Goal: Task Accomplishment & Management: Manage account settings

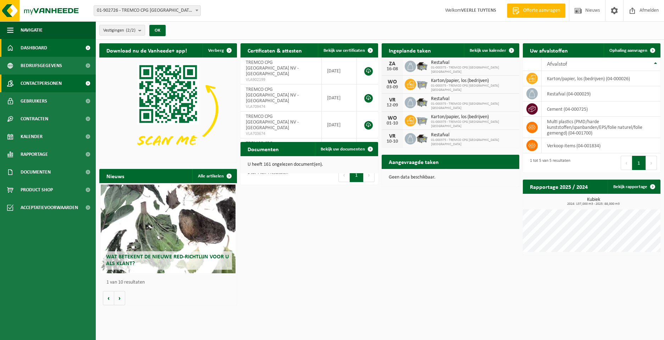
click at [49, 84] on span "Contactpersonen" at bounding box center [41, 83] width 41 height 18
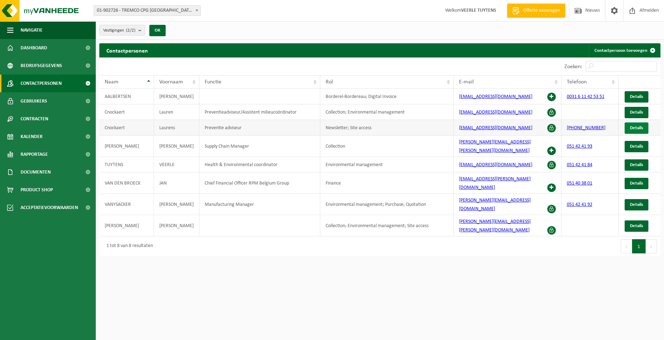
click at [638, 127] on span "Details" at bounding box center [636, 127] width 13 height 5
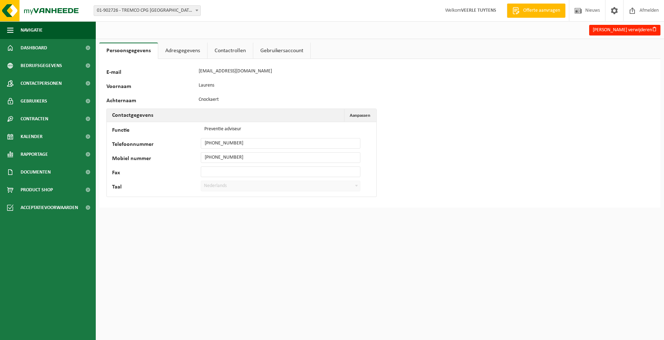
click at [190, 52] on link "Adresgegevens" at bounding box center [182, 51] width 49 height 16
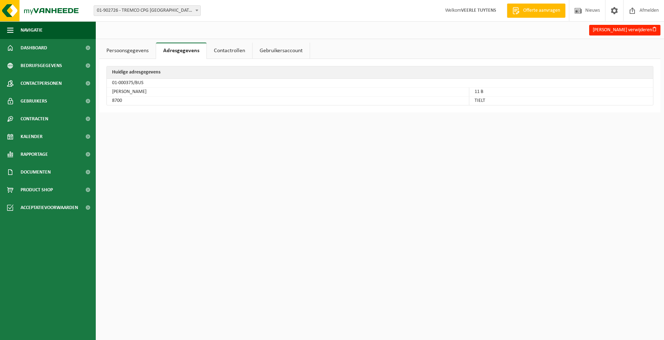
click at [227, 49] on link "Contactrollen" at bounding box center [229, 51] width 45 height 16
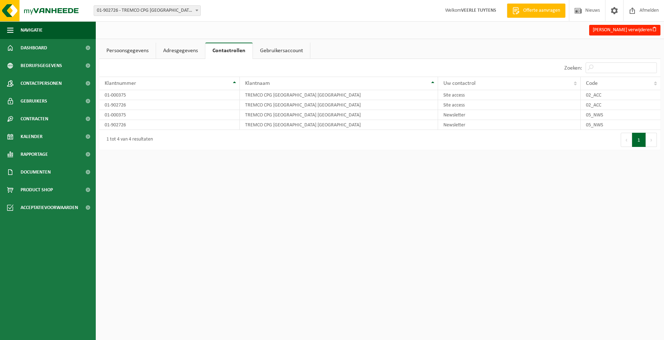
click at [284, 49] on link "Gebruikersaccount" at bounding box center [281, 51] width 57 height 16
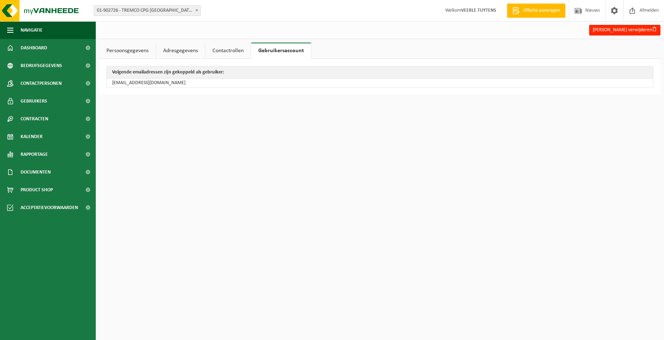
click at [232, 48] on link "Contactrollen" at bounding box center [227, 51] width 45 height 16
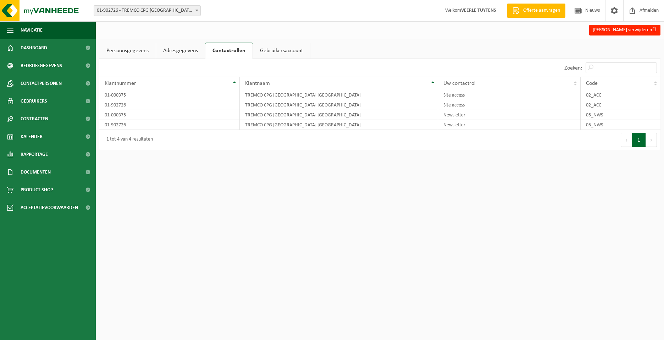
click at [178, 52] on link "Adresgegevens" at bounding box center [180, 51] width 49 height 16
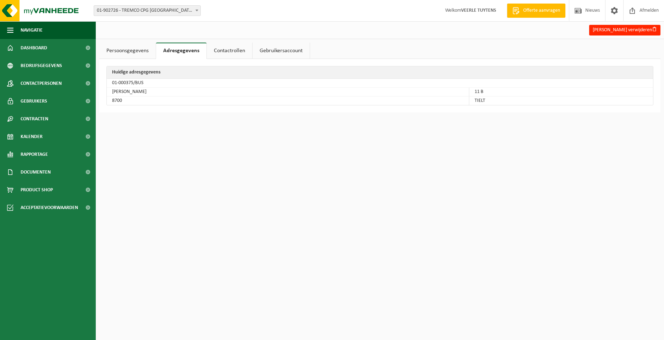
click at [133, 51] on link "Persoonsgegevens" at bounding box center [127, 51] width 56 height 16
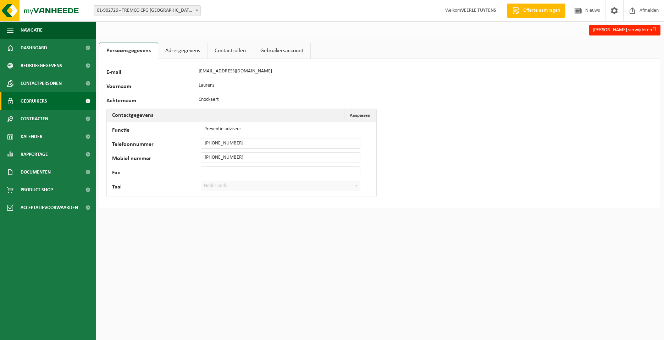
click at [27, 97] on span "Gebruikers" at bounding box center [34, 101] width 27 height 18
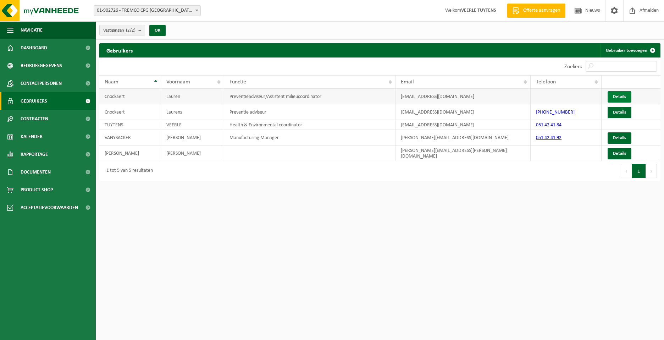
click at [627, 97] on link "Details" at bounding box center [619, 96] width 24 height 11
click at [619, 112] on span "Details" at bounding box center [619, 112] width 13 height 5
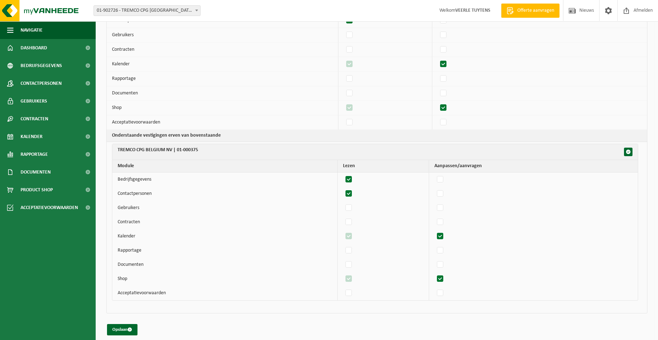
scroll to position [99, 0]
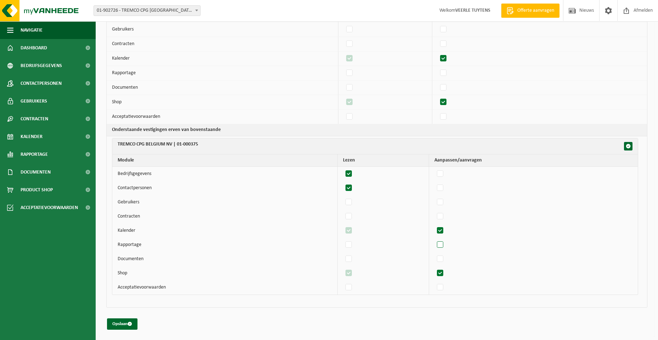
click at [443, 246] on label"] at bounding box center [441, 244] width 10 height 11
click at [435, 239] on input "checkbox" at bounding box center [434, 239] width 0 height 0
checkbox input "true"
click at [445, 254] on label"] at bounding box center [441, 258] width 10 height 11
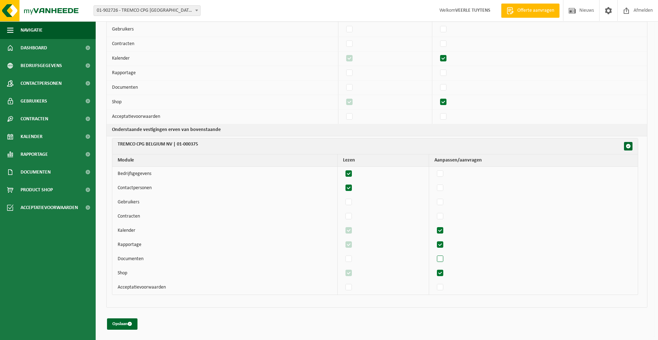
click at [435, 253] on input "checkbox" at bounding box center [434, 253] width 0 height 0
checkbox input "true"
click at [120, 323] on button "Opslaan" at bounding box center [122, 323] width 30 height 11
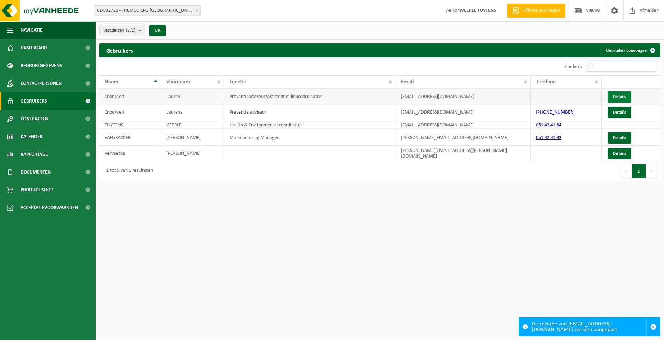
click at [617, 93] on link "Details" at bounding box center [619, 96] width 24 height 11
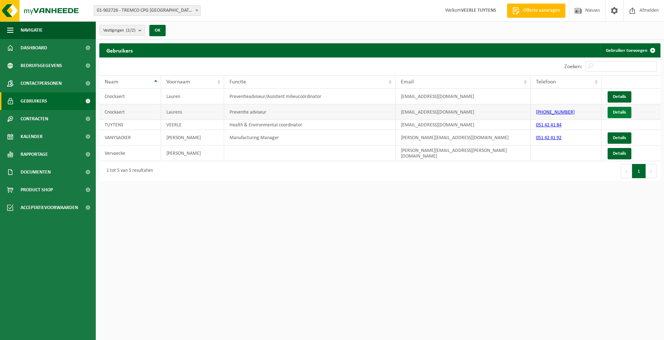
click at [616, 112] on span "Details" at bounding box center [619, 112] width 13 height 5
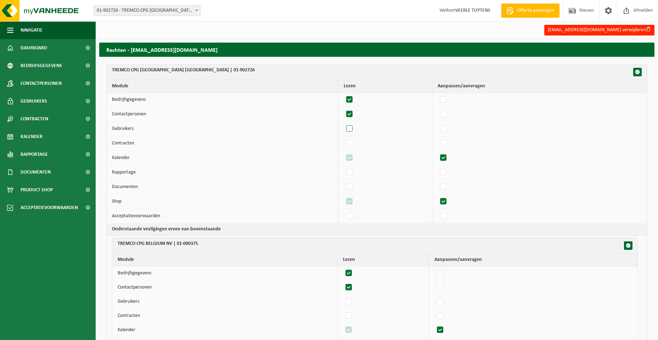
click at [353, 130] on label"] at bounding box center [350, 128] width 10 height 11
click at [344, 123] on input "checkbox" at bounding box center [344, 123] width 0 height 0
checkbox input "true"
click at [448, 174] on label"] at bounding box center [444, 172] width 10 height 11
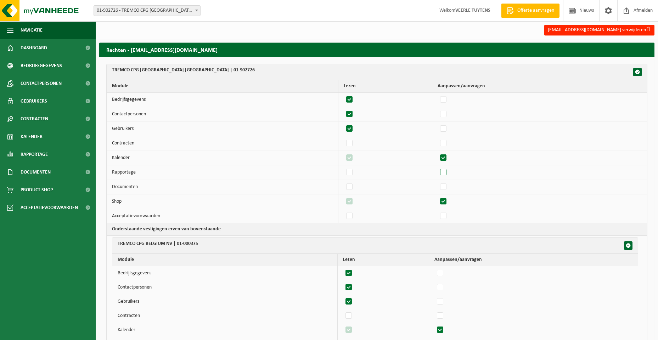
click at [438, 167] on input "checkbox" at bounding box center [437, 167] width 0 height 0
checkbox input "true"
click at [447, 185] on label"] at bounding box center [444, 187] width 10 height 11
click at [438, 182] on input "checkbox" at bounding box center [437, 181] width 0 height 0
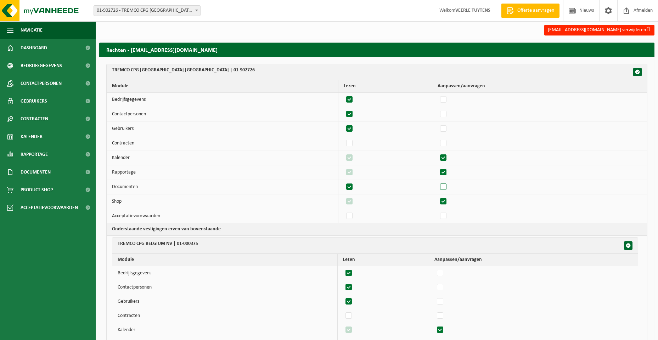
checkbox input "true"
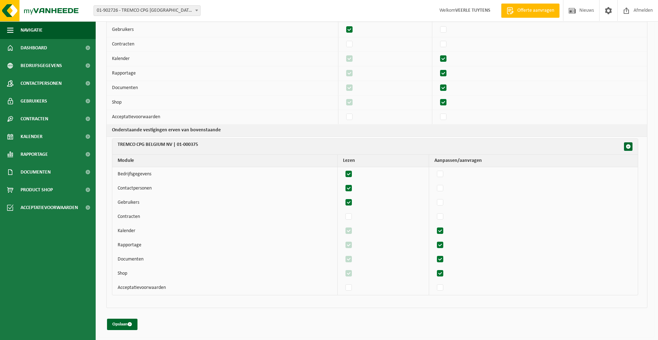
scroll to position [99, 0]
click at [445, 289] on label"] at bounding box center [441, 287] width 10 height 11
click at [435, 282] on input "checkbox" at bounding box center [434, 281] width 0 height 0
checkbox input "true"
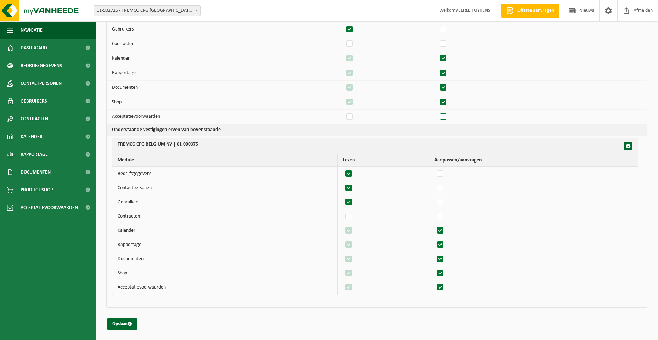
click at [449, 117] on label"] at bounding box center [444, 116] width 10 height 11
click at [438, 111] on input "checkbox" at bounding box center [437, 111] width 0 height 0
checkbox input "true"
click at [120, 321] on button "Opslaan" at bounding box center [122, 323] width 30 height 11
